Goal: Find specific page/section: Find specific page/section

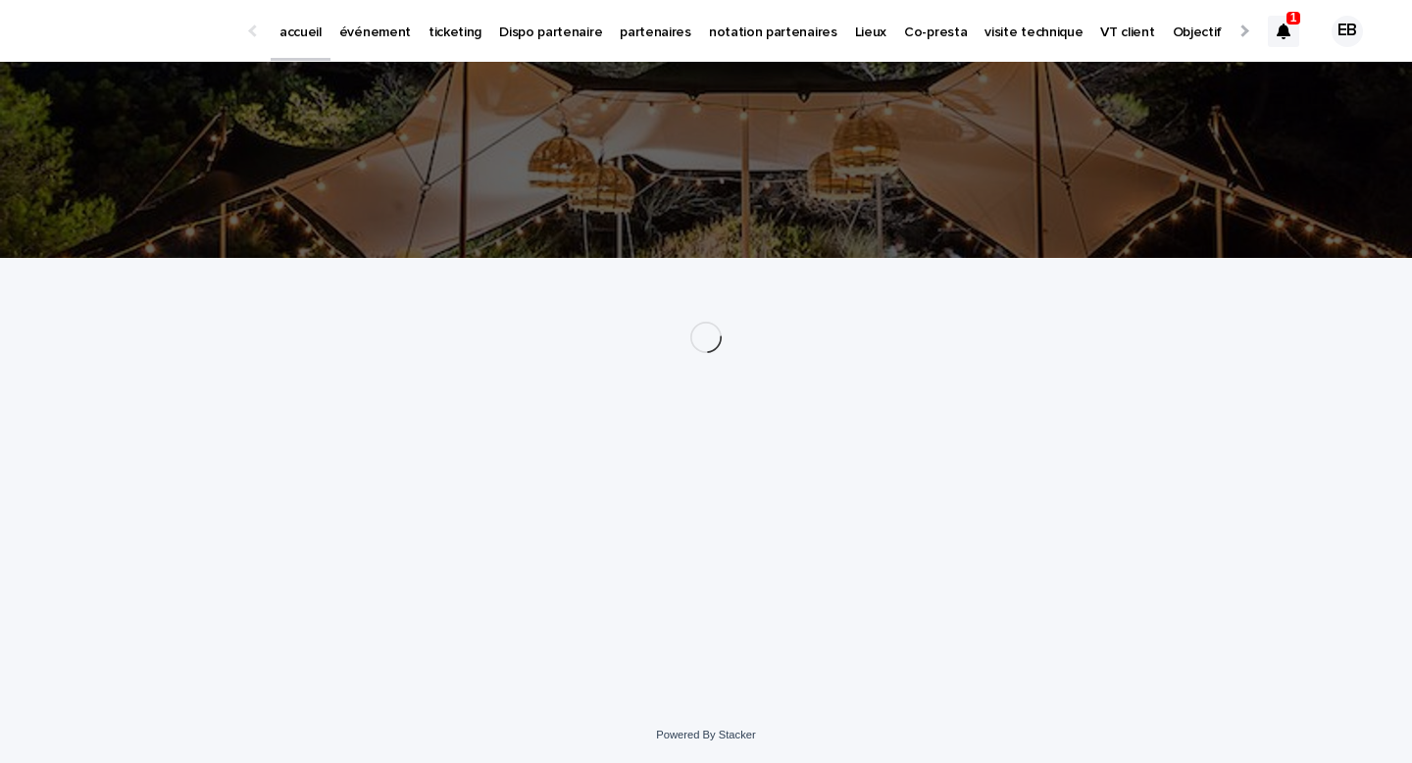
click at [373, 36] on p "événement" at bounding box center [375, 20] width 72 height 41
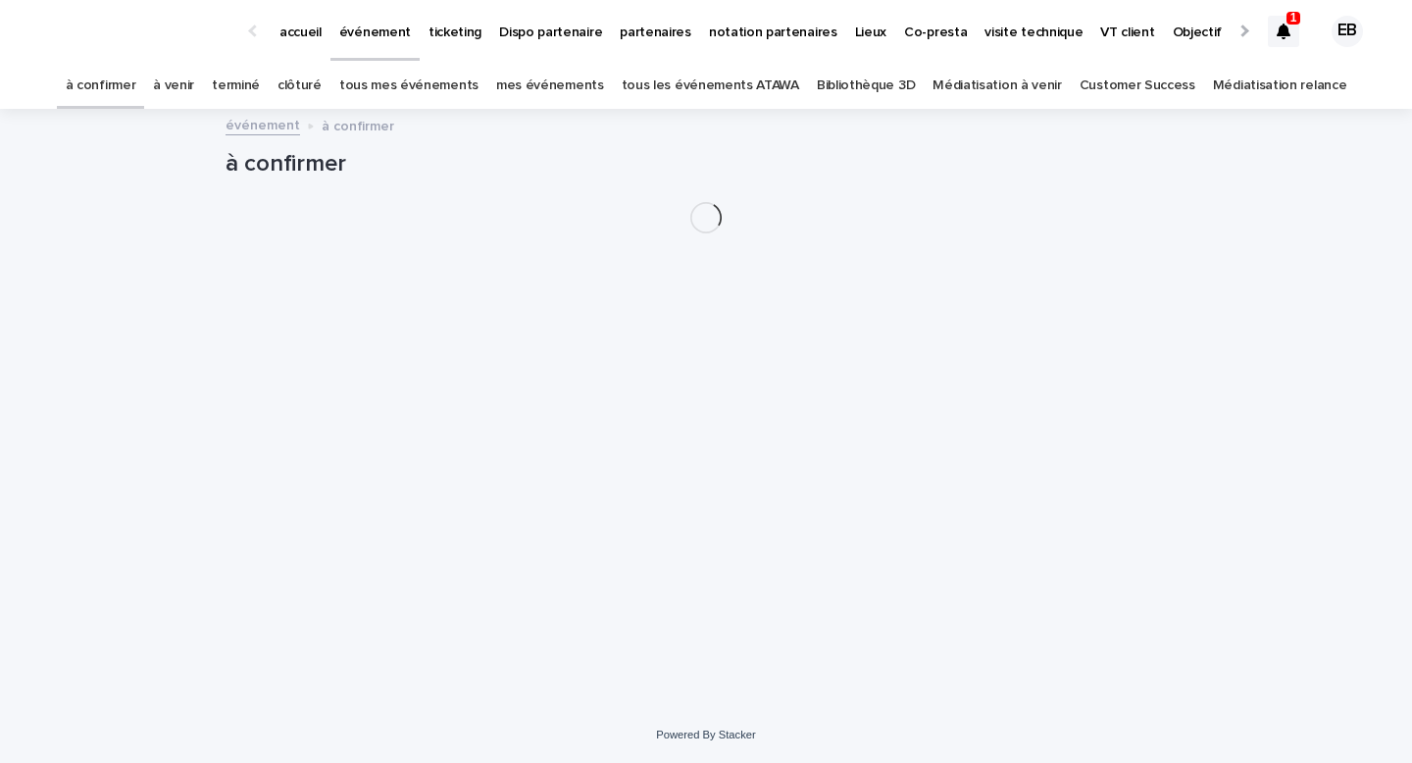
click at [723, 90] on link "tous les événements ATAWA" at bounding box center [710, 86] width 177 height 46
click at [1277, 35] on icon at bounding box center [1283, 32] width 14 height 16
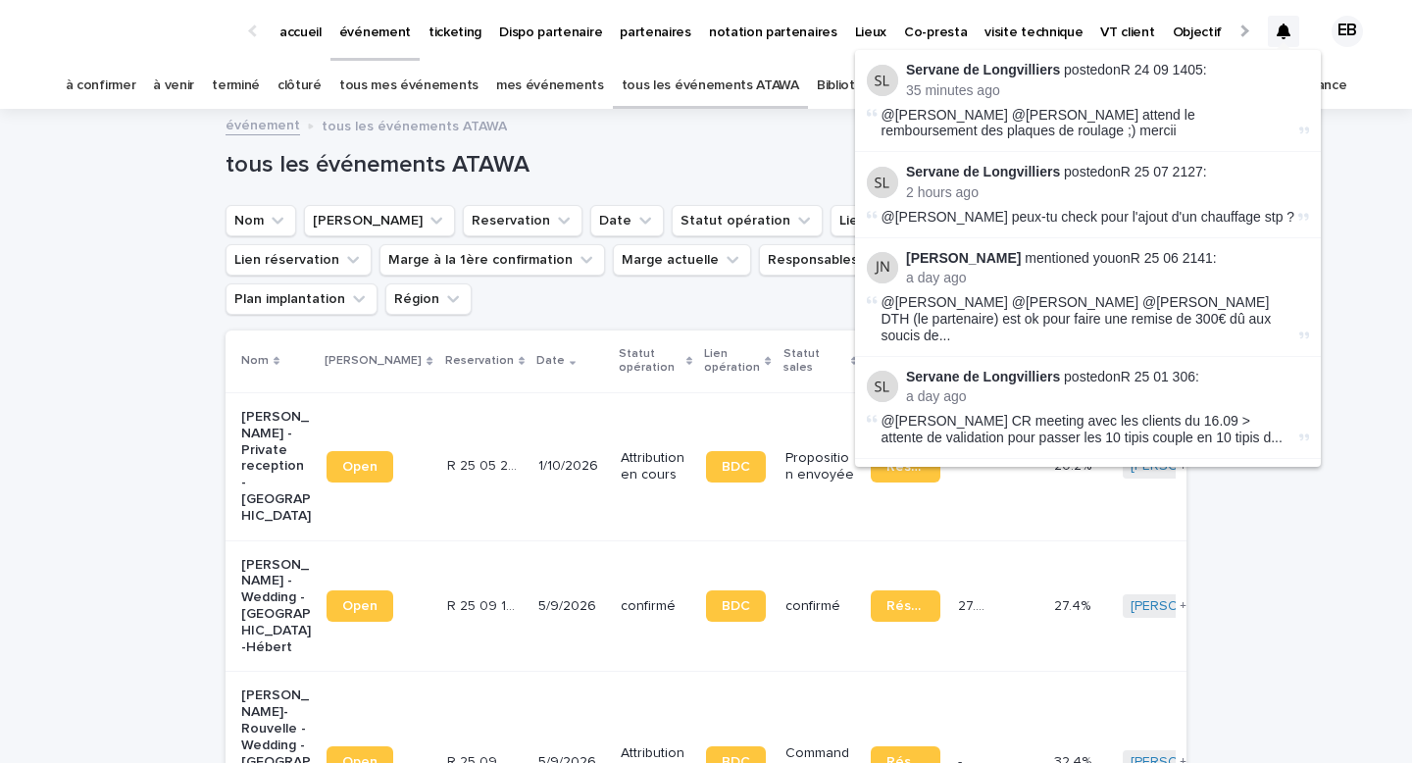
click at [1277, 35] on icon at bounding box center [1283, 32] width 14 height 16
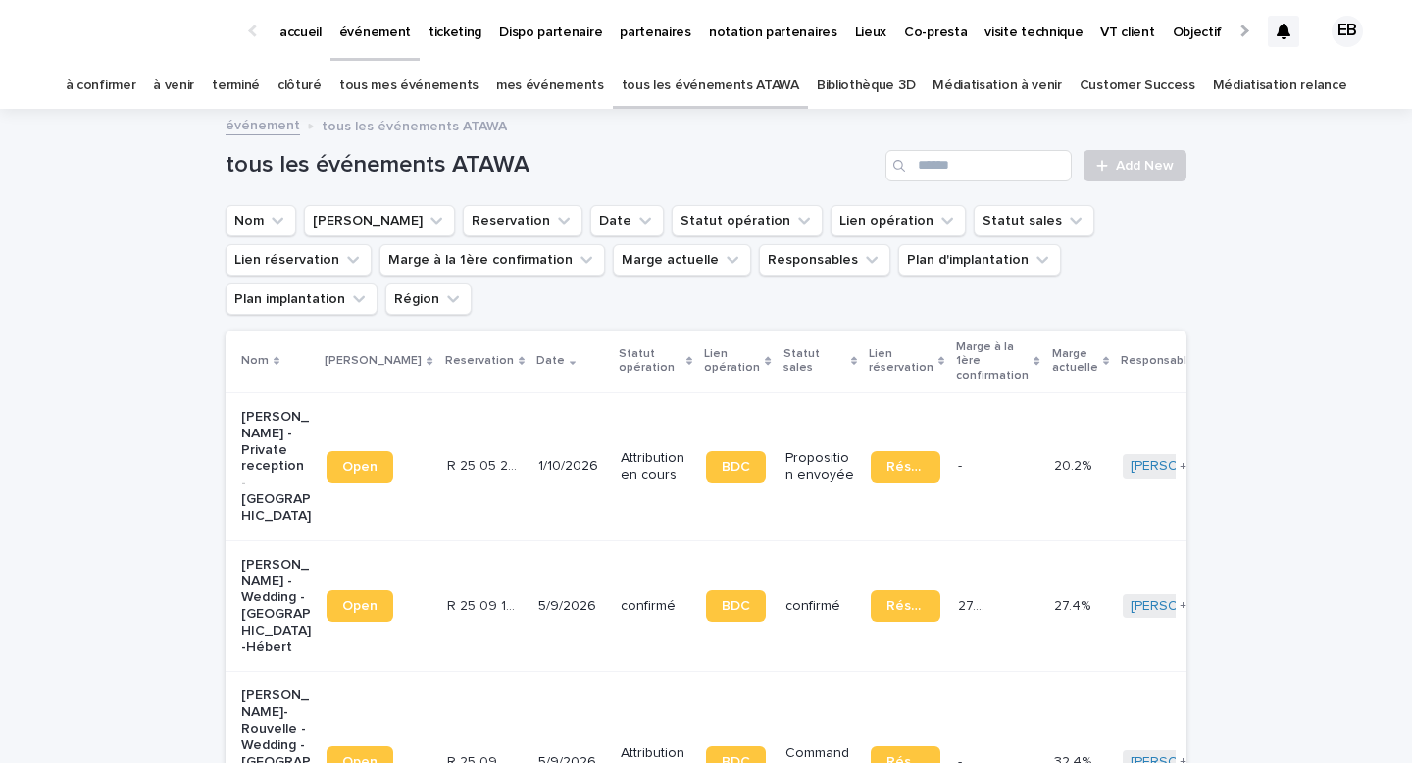
click at [1278, 14] on div at bounding box center [1283, 31] width 31 height 82
click at [1007, 152] on input "Search" at bounding box center [978, 165] width 186 height 31
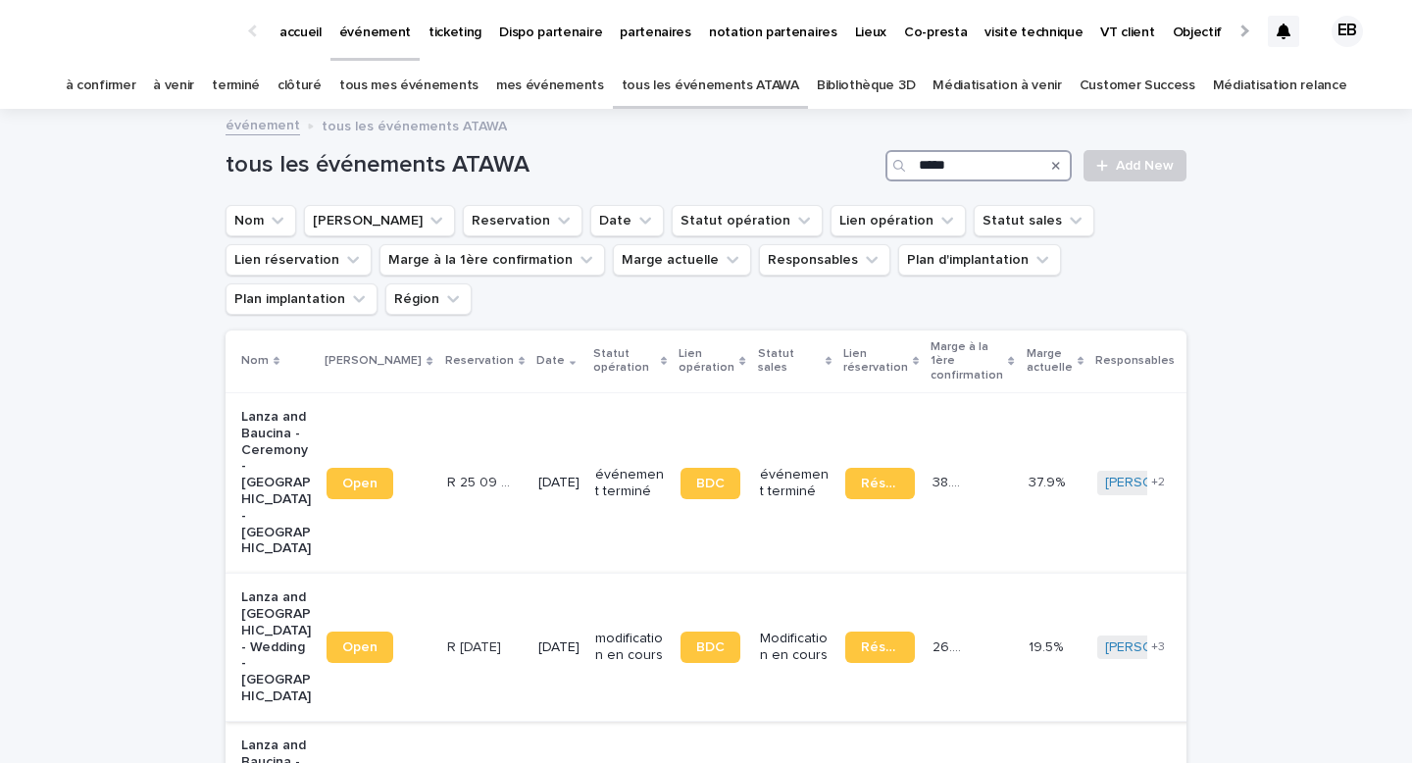
type input "*****"
click at [455, 631] on div "R [DATE] R [DATE]" at bounding box center [484, 647] width 75 height 32
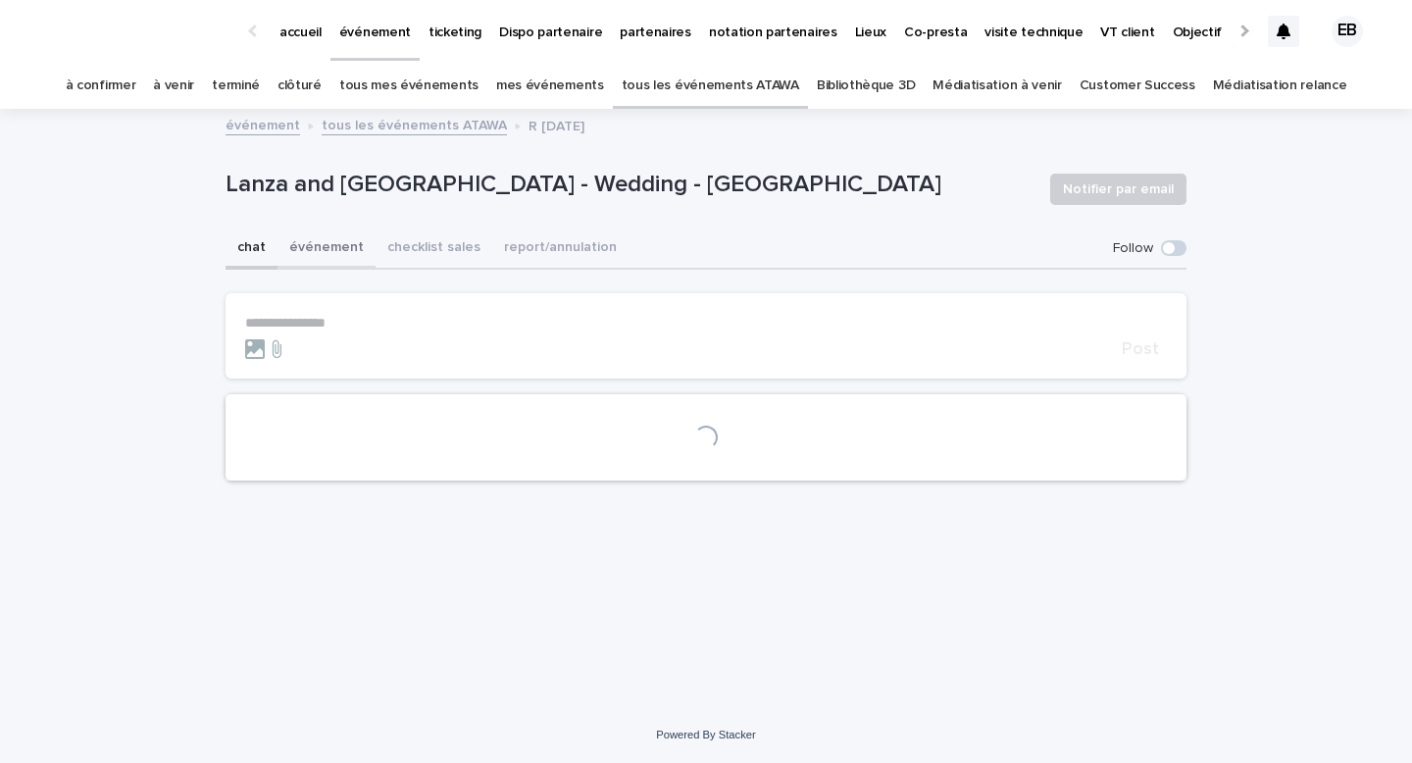
click at [336, 256] on button "événement" at bounding box center [326, 248] width 98 height 41
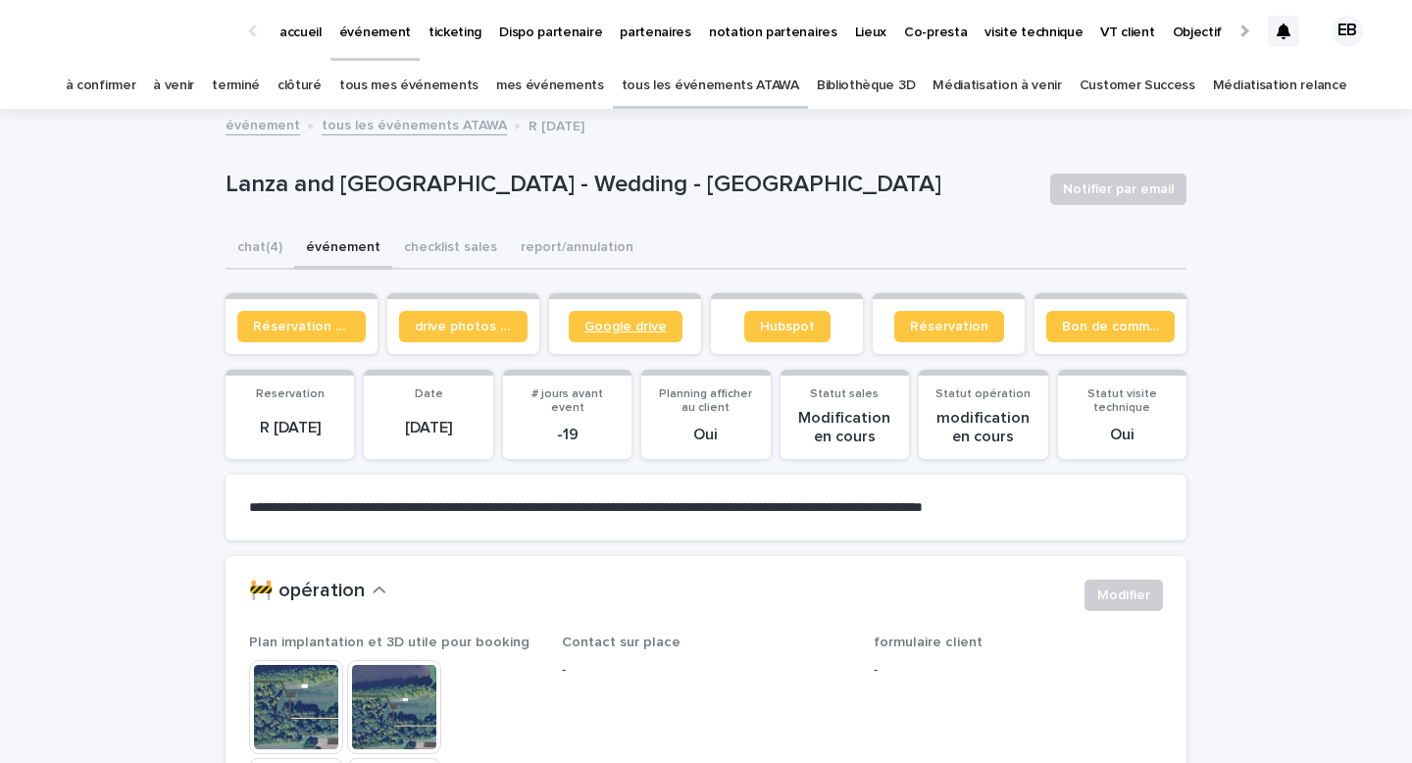
click at [659, 326] on span "Google drive" at bounding box center [625, 327] width 82 height 14
